Goal: Transaction & Acquisition: Purchase product/service

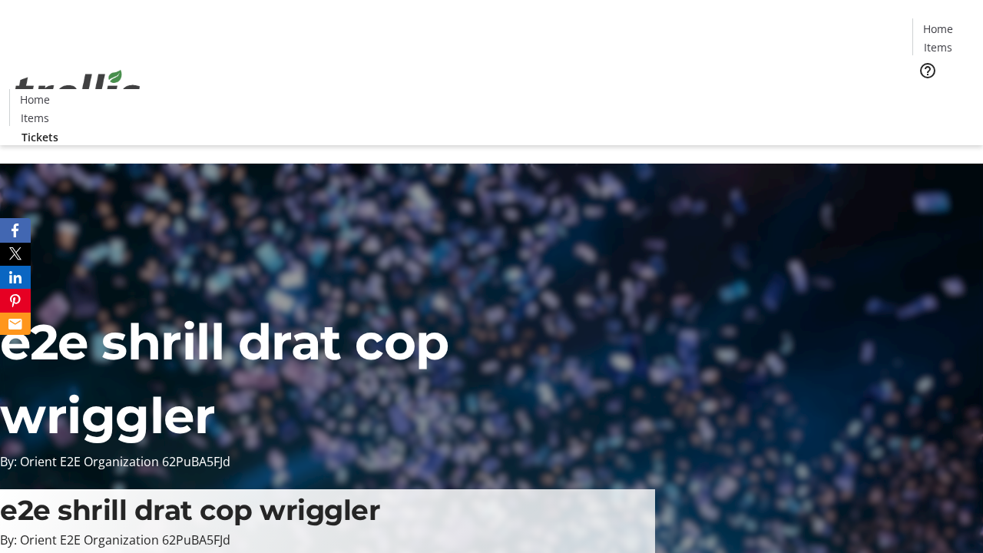
click at [925, 89] on span "Tickets" at bounding box center [943, 97] width 37 height 16
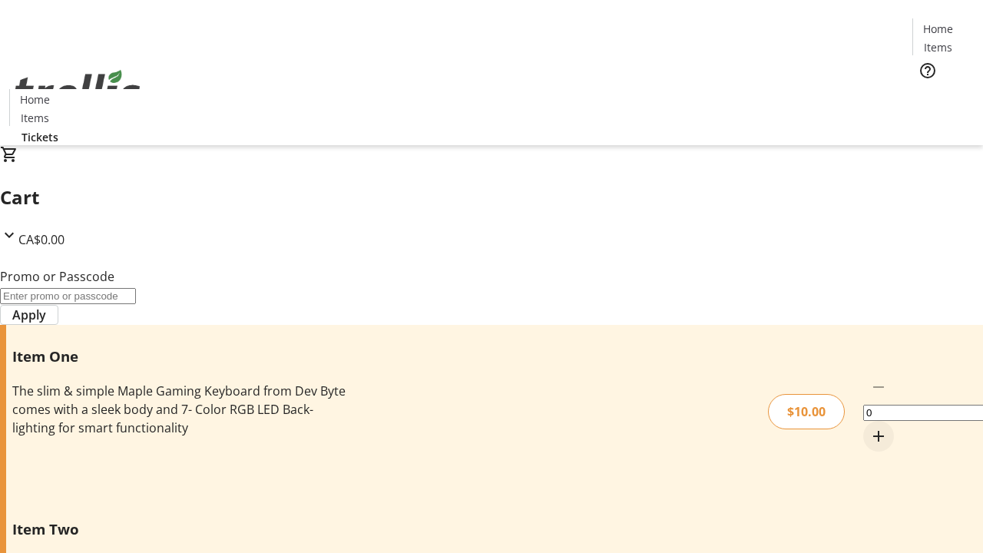
click at [870, 427] on mat-icon "Increment by one" at bounding box center [879, 436] width 18 height 18
type input "1"
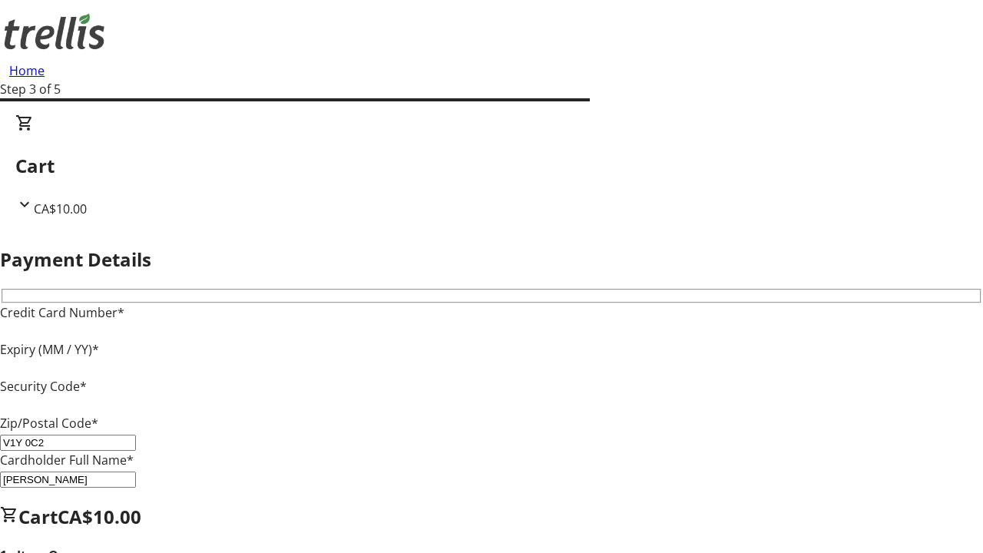
type input "V1Y 0C2"
